Goal: Find specific page/section: Find specific page/section

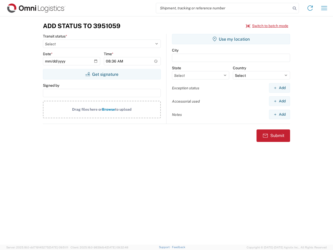
click at [223, 8] on input "search" at bounding box center [223, 8] width 135 height 10
click at [294, 8] on icon at bounding box center [294, 8] width 7 height 7
click at [310, 8] on icon at bounding box center [310, 8] width 8 height 8
click at [324, 8] on icon "button" at bounding box center [324, 8] width 6 height 4
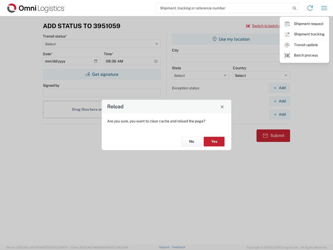
click at [102, 74] on div "Reload Are you sure, you want to clear cache and reload the page? No Yes" at bounding box center [166, 125] width 333 height 250
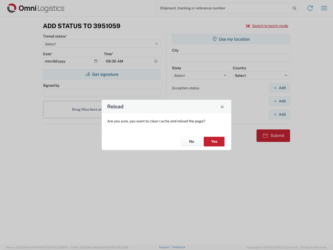
click at [231, 39] on div "Reload Are you sure, you want to clear cache and reload the page? No Yes" at bounding box center [166, 125] width 333 height 250
click at [279, 88] on div "Reload Are you sure, you want to clear cache and reload the page? No Yes" at bounding box center [166, 125] width 333 height 250
click at [279, 101] on div "Reload Are you sure, you want to clear cache and reload the page? No Yes" at bounding box center [166, 125] width 333 height 250
click at [279, 114] on div "Reload Are you sure, you want to clear cache and reload the page? No Yes" at bounding box center [166, 125] width 333 height 250
